Goal: Feedback & Contribution: Leave review/rating

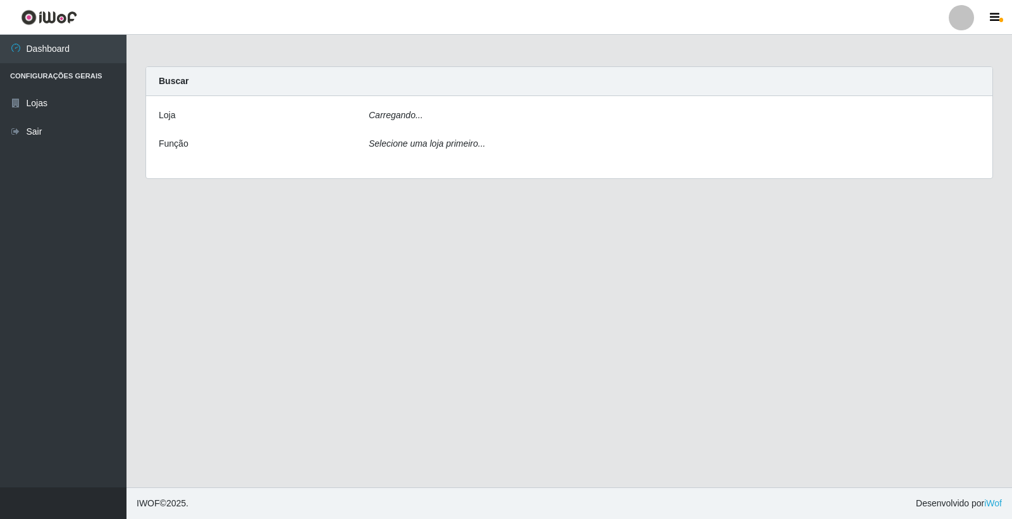
click at [395, 111] on icon "Carregando..." at bounding box center [396, 115] width 54 height 10
click at [459, 145] on icon "Selecione uma loja primeiro..." at bounding box center [427, 143] width 116 height 10
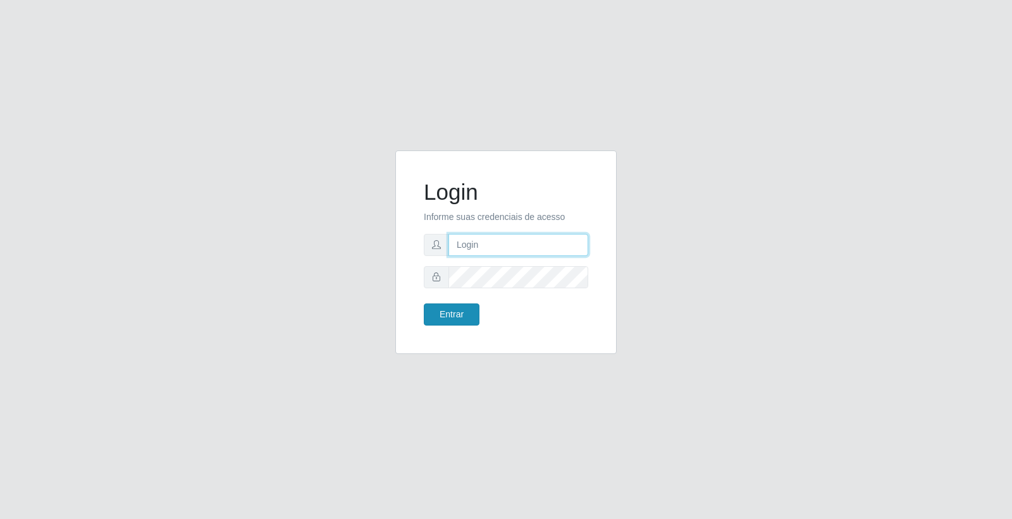
type input "elvis@casatudo"
click at [456, 304] on button "Entrar" at bounding box center [452, 315] width 56 height 22
click at [434, 307] on button "Entrar" at bounding box center [452, 315] width 56 height 22
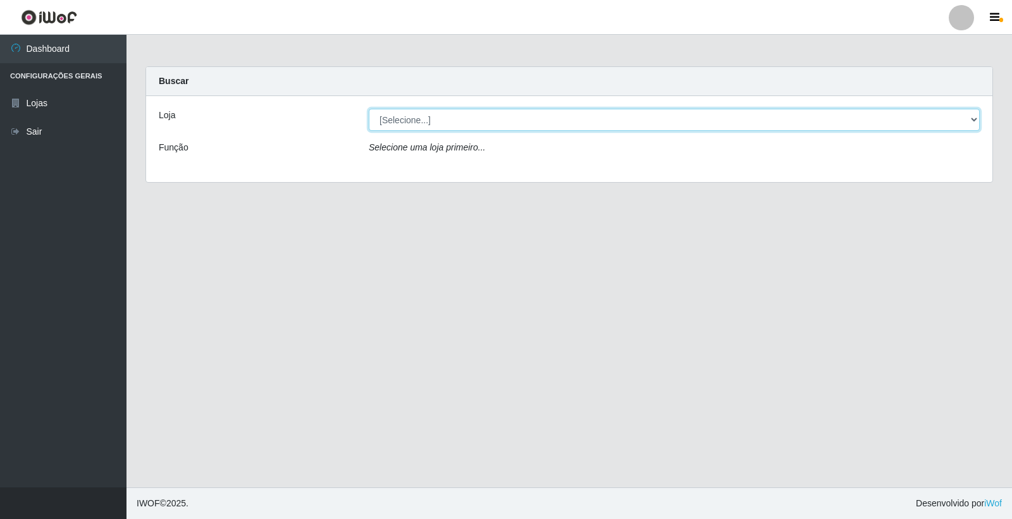
click at [453, 123] on select "[Selecione...] Casatudo BR" at bounding box center [674, 120] width 611 height 22
select select "197"
click at [369, 109] on select "[Selecione...] Casatudo BR" at bounding box center [674, 120] width 611 height 22
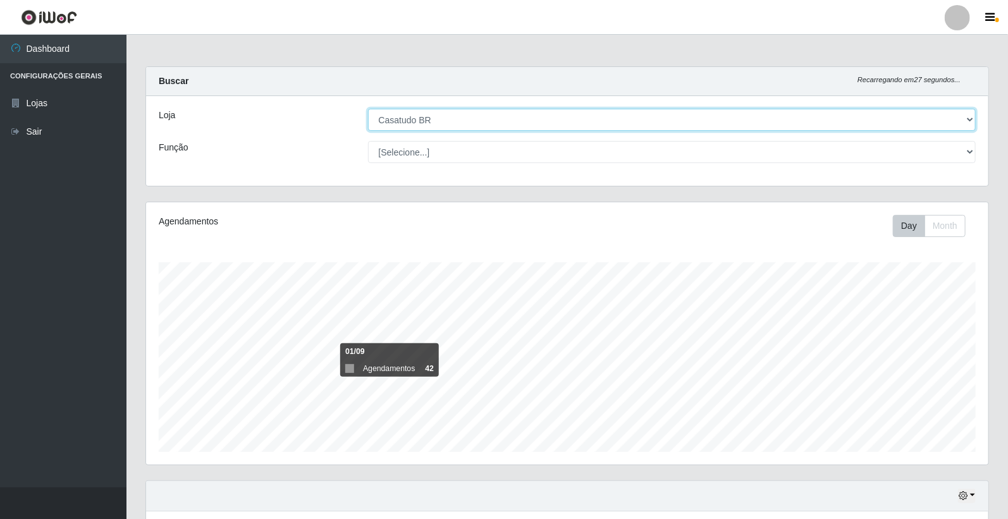
scroll to position [152, 0]
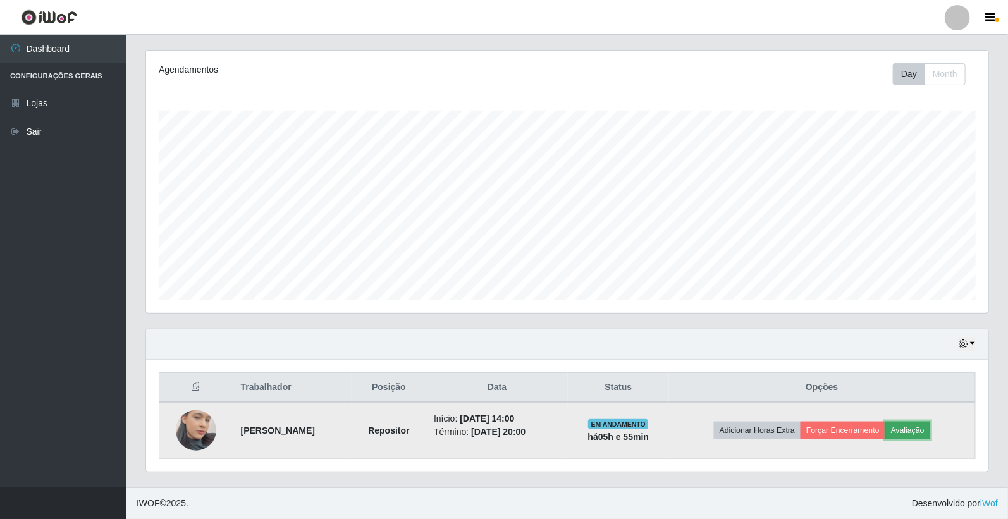
click at [930, 434] on button "Avaliação" at bounding box center [907, 431] width 45 height 18
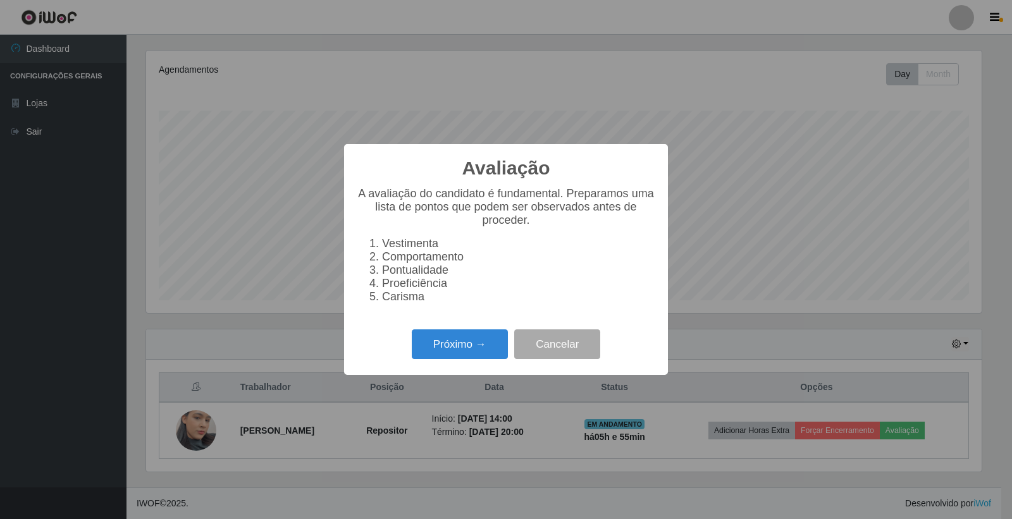
click at [323, 402] on div "Avaliação × A avaliação do candidato é fundamental. Preparamos uma lista de pon…" at bounding box center [506, 259] width 1012 height 519
drag, startPoint x: 548, startPoint y: 340, endPoint x: 530, endPoint y: 305, distance: 39.0
click at [551, 340] on button "Cancelar" at bounding box center [557, 344] width 86 height 30
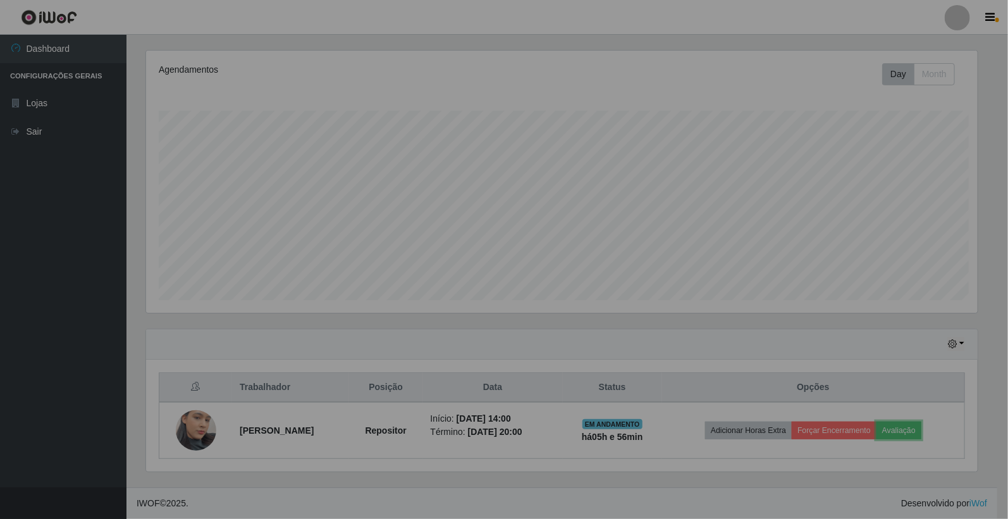
scroll to position [262, 842]
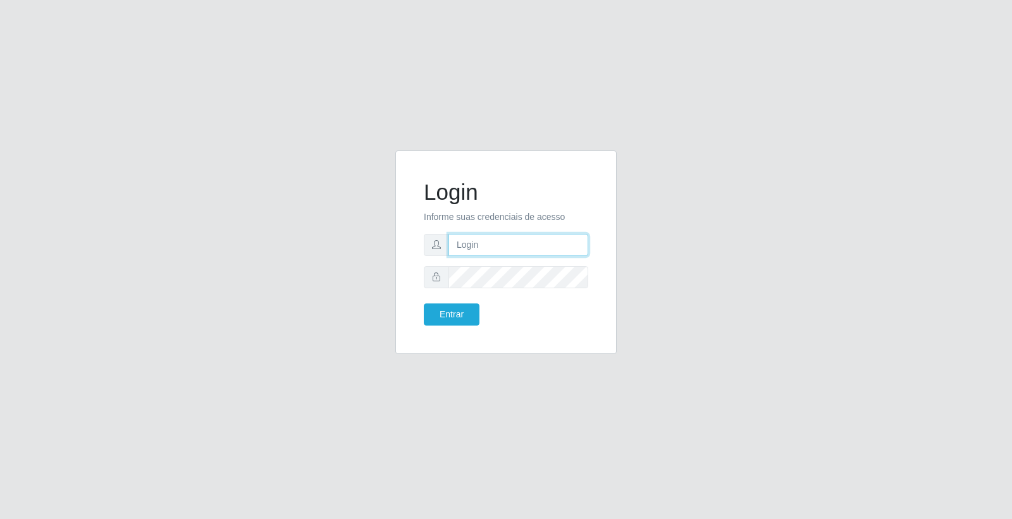
type input "elvis@casatudo"
click at [446, 323] on button "Entrar" at bounding box center [452, 315] width 56 height 22
click at [465, 320] on button "Entrar" at bounding box center [452, 315] width 56 height 22
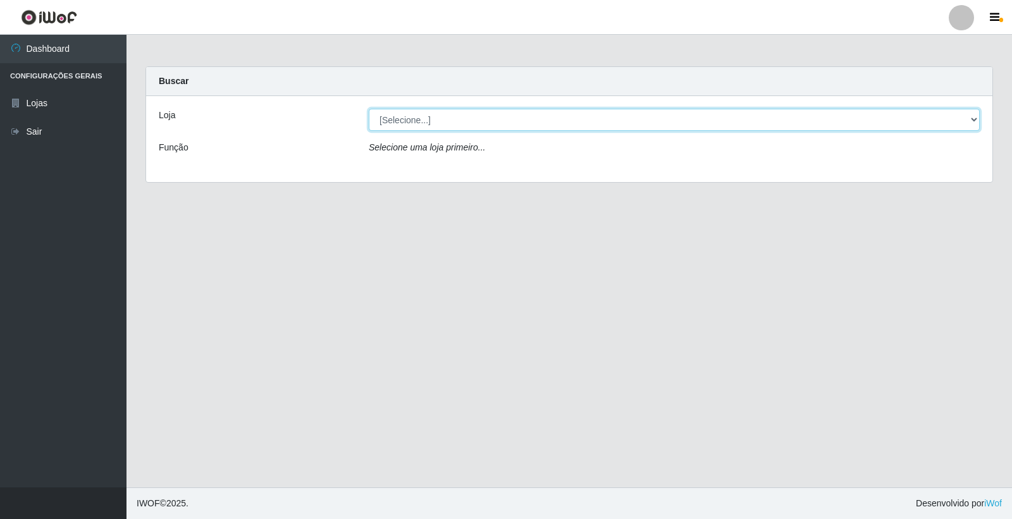
click at [419, 123] on select "[Selecione...] Casatudo BR" at bounding box center [674, 120] width 611 height 22
select select "197"
click at [369, 109] on select "[Selecione...] Casatudo BR" at bounding box center [674, 120] width 611 height 22
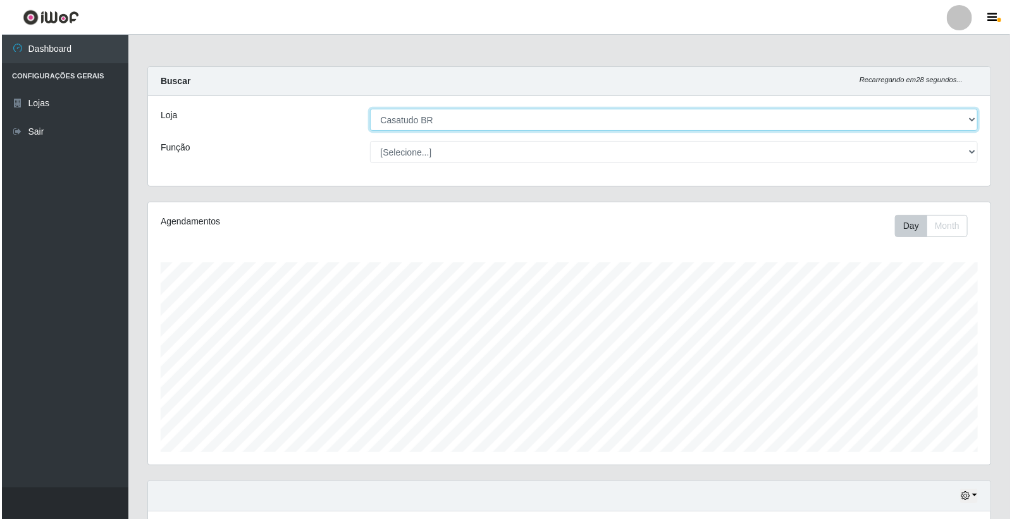
scroll to position [152, 0]
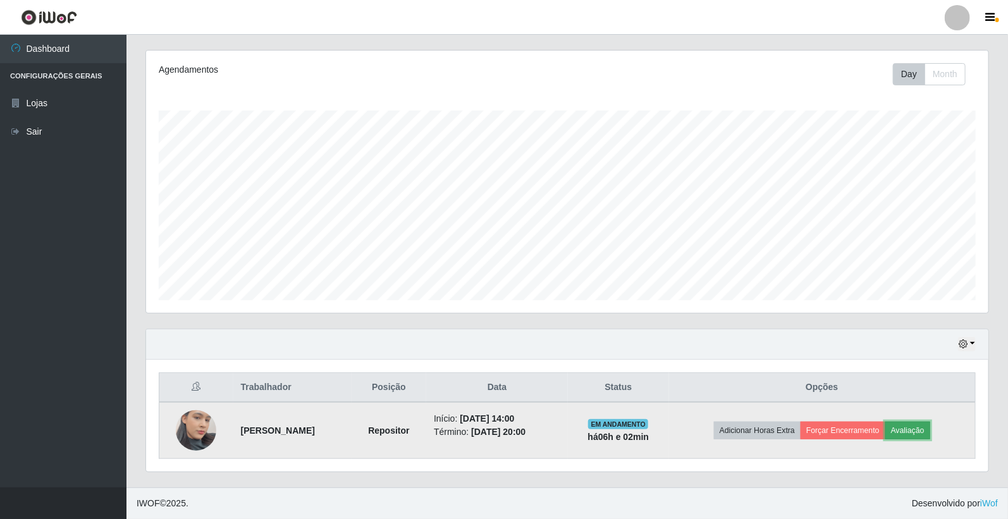
click at [930, 427] on button "Avaliação" at bounding box center [907, 431] width 45 height 18
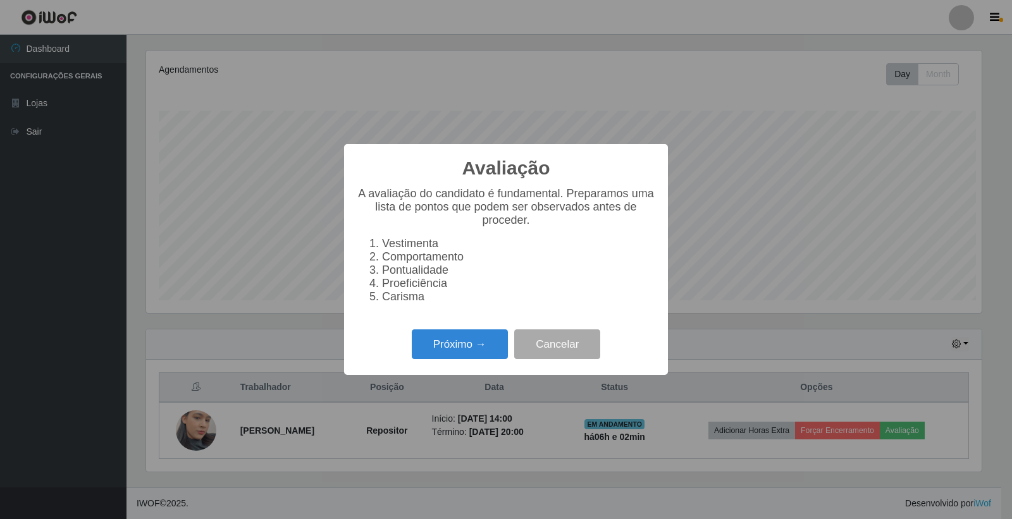
scroll to position [262, 835]
click at [460, 352] on button "Próximo →" at bounding box center [460, 344] width 96 height 30
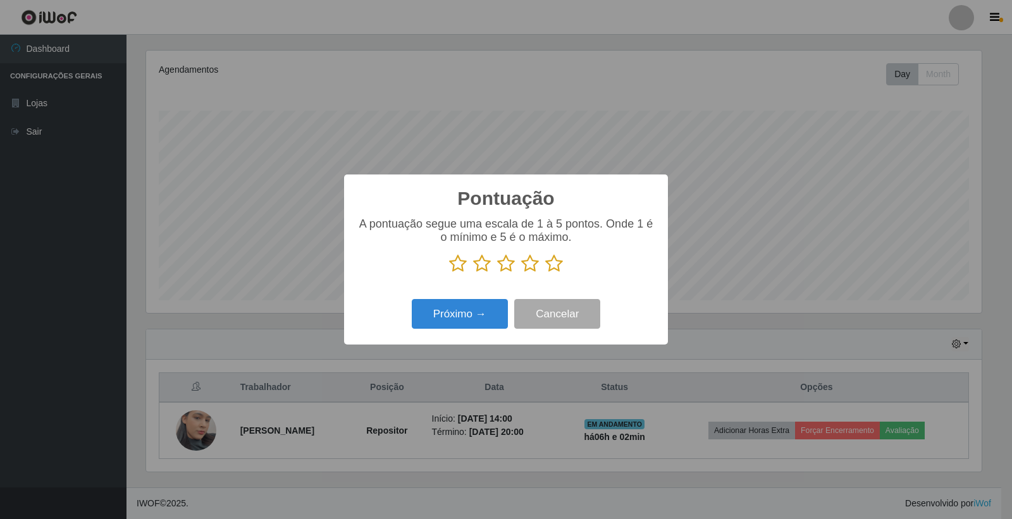
scroll to position [632156, 631583]
click at [555, 262] on icon at bounding box center [554, 263] width 18 height 19
click at [545, 273] on input "radio" at bounding box center [545, 273] width 0 height 0
click at [484, 308] on button "Próximo →" at bounding box center [460, 314] width 96 height 30
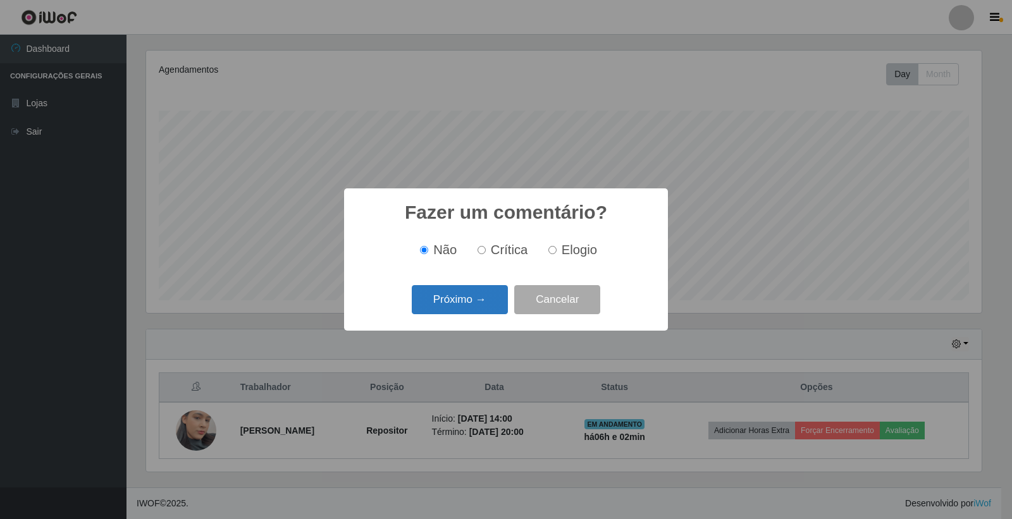
click at [483, 311] on button "Próximo →" at bounding box center [460, 300] width 96 height 30
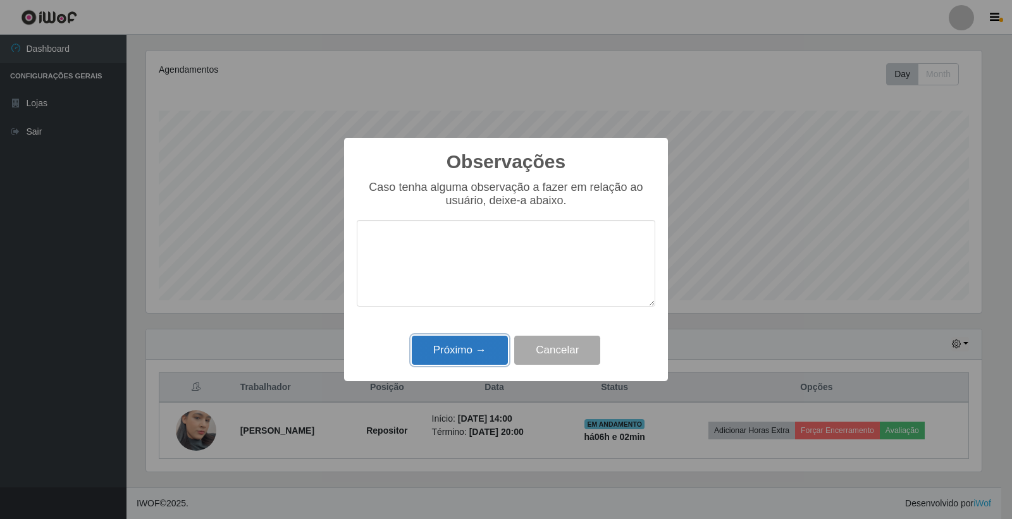
click at [490, 350] on button "Próximo →" at bounding box center [460, 351] width 96 height 30
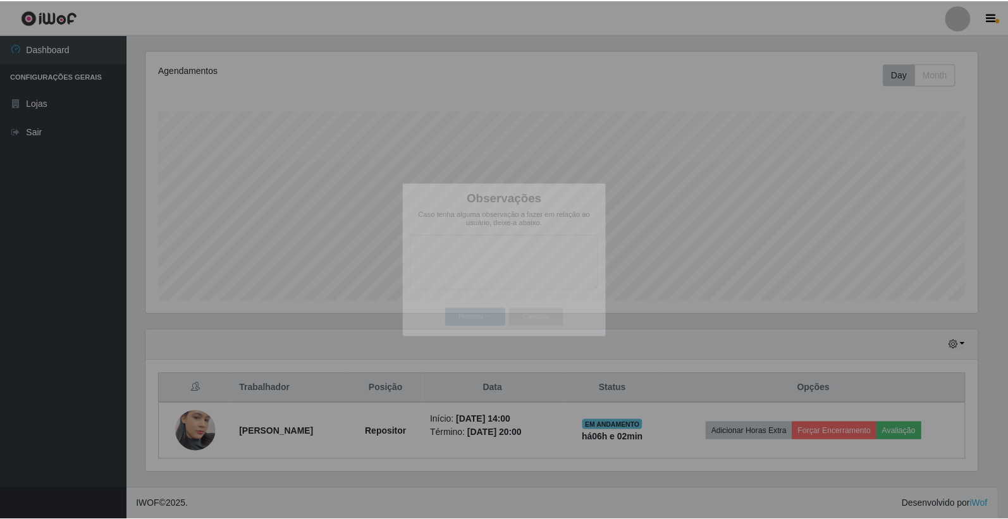
scroll to position [262, 842]
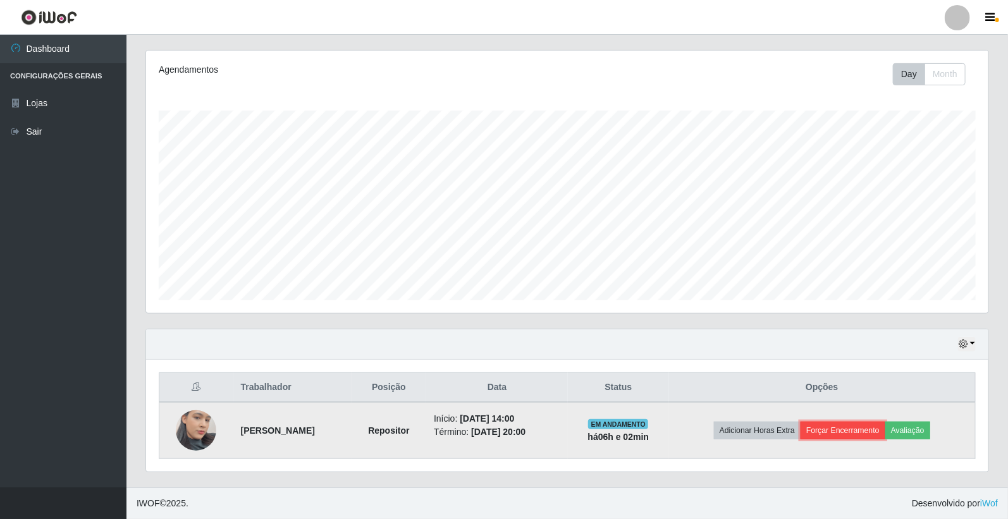
click at [858, 432] on button "Forçar Encerramento" at bounding box center [843, 431] width 85 height 18
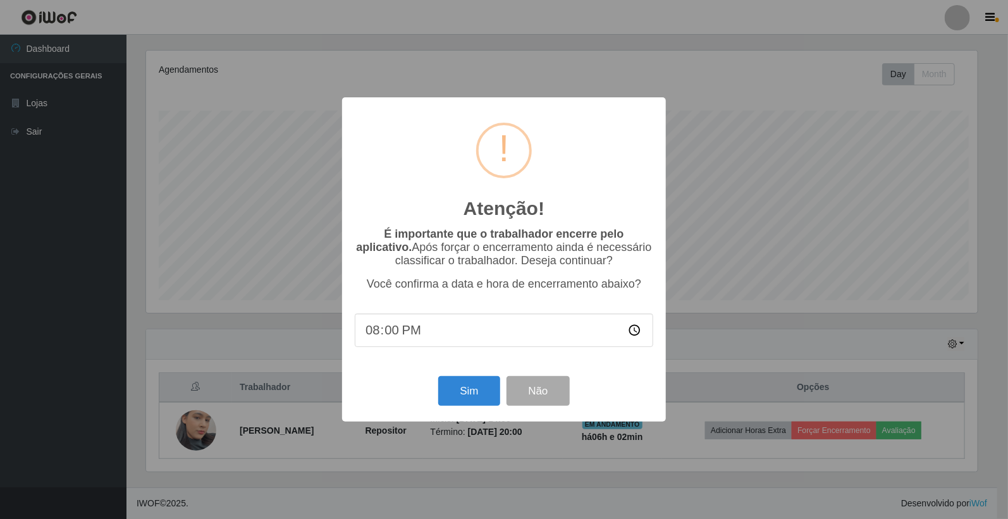
scroll to position [262, 835]
click at [454, 402] on button "Sim" at bounding box center [470, 391] width 61 height 30
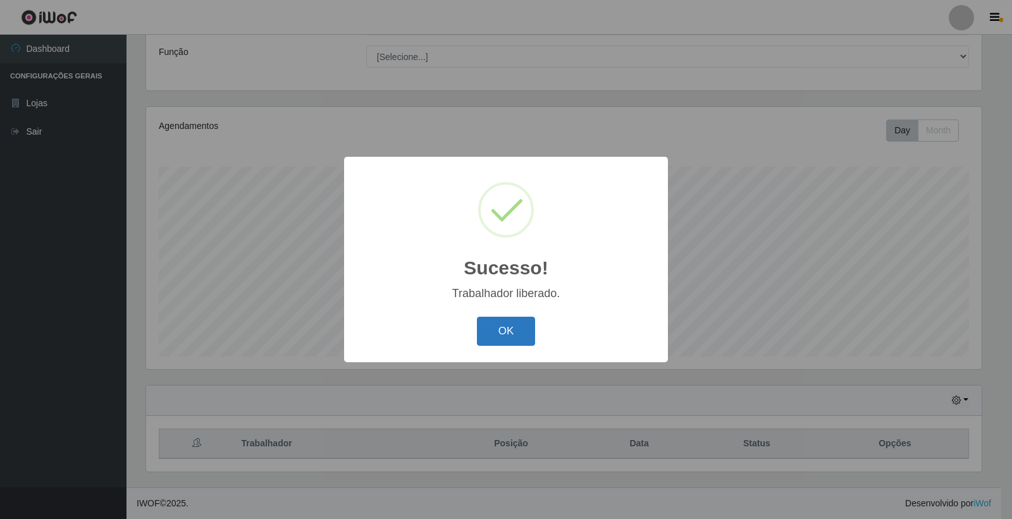
click at [501, 329] on button "OK" at bounding box center [506, 332] width 59 height 30
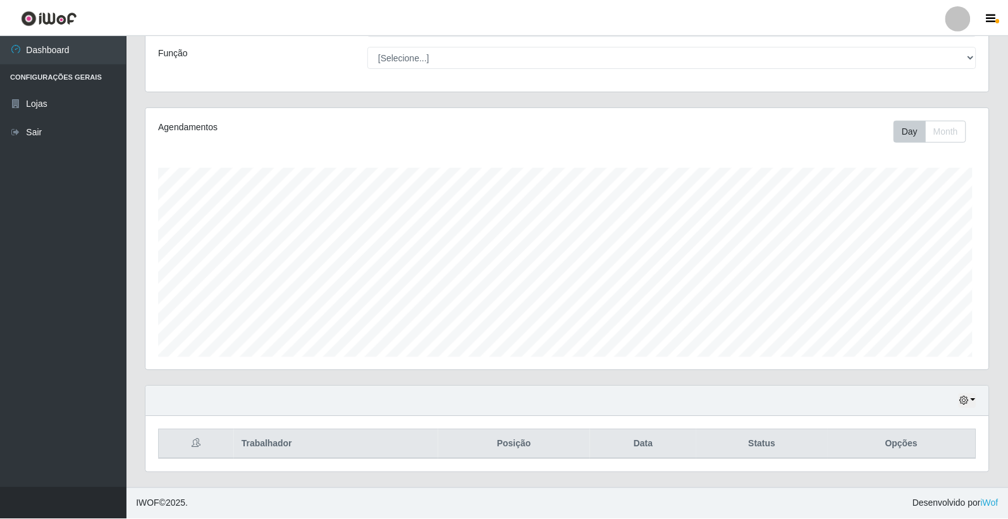
scroll to position [262, 842]
